Goal: Find specific page/section: Find specific page/section

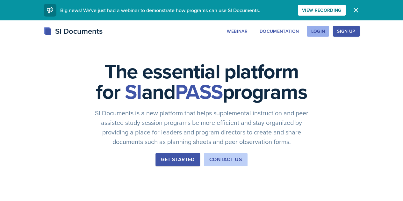
click at [329, 35] on button "Login" at bounding box center [318, 31] width 22 height 11
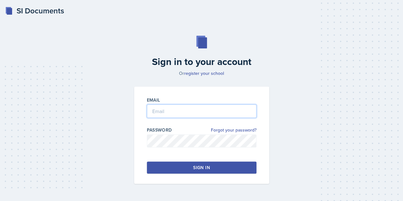
type input "[EMAIL_ADDRESS][DOMAIN_NAME]"
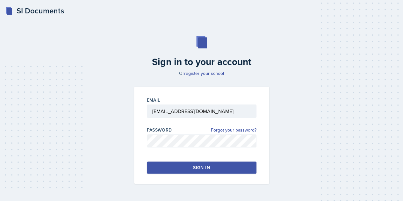
click at [213, 168] on button "Sign in" at bounding box center [202, 167] width 110 height 12
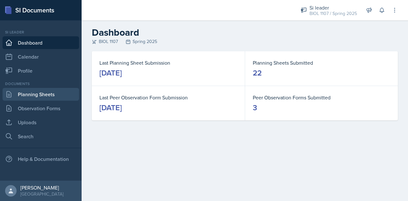
click at [44, 93] on link "Planning Sheets" at bounding box center [41, 94] width 76 height 13
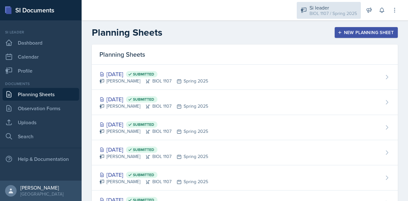
click at [316, 11] on div "BIOL 1107 / Spring 2025" at bounding box center [332, 13] width 47 height 7
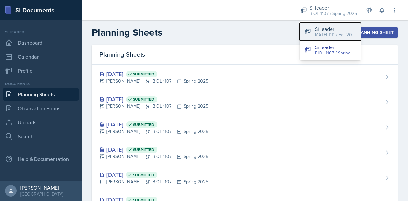
click at [324, 30] on div "Si leader" at bounding box center [335, 29] width 41 height 8
